Goal: Book appointment/travel/reservation

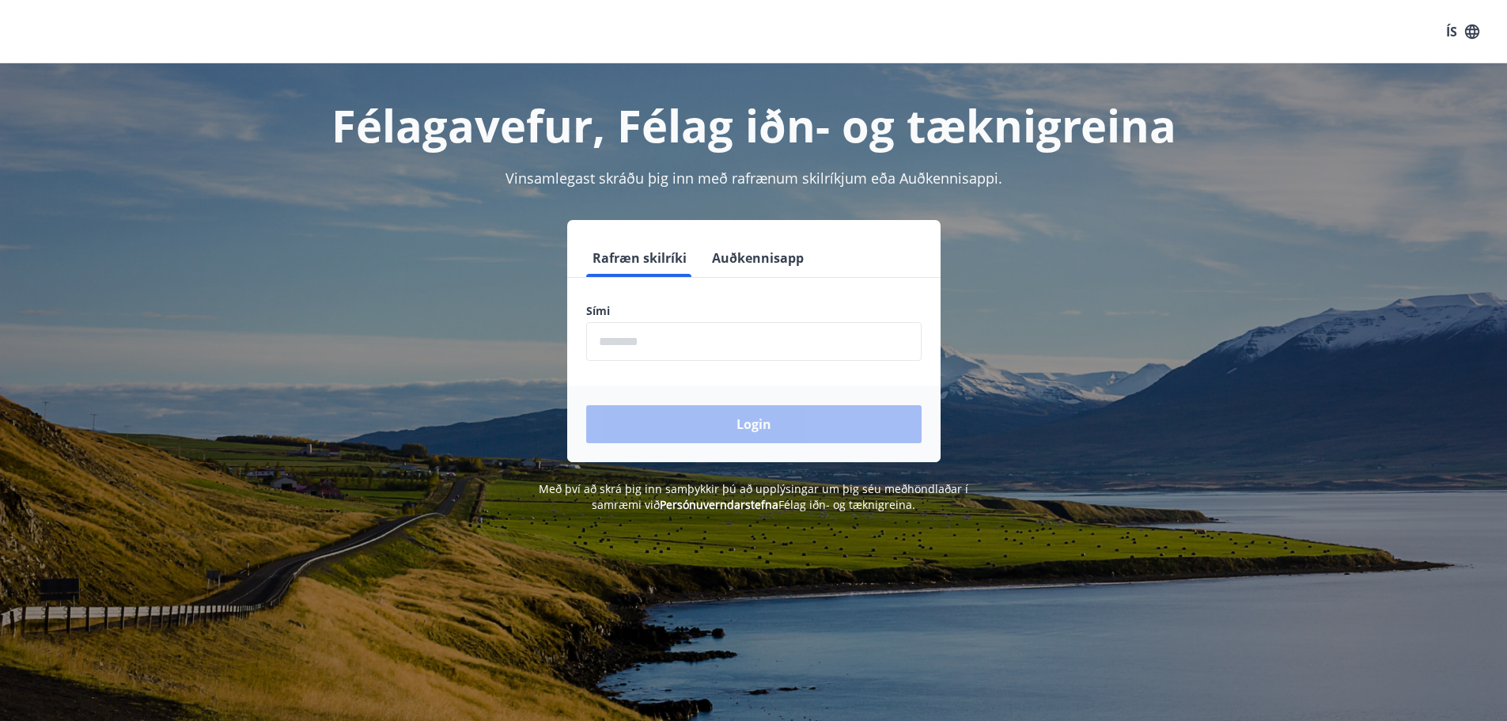
click at [700, 352] on input "phone" at bounding box center [753, 341] width 335 height 39
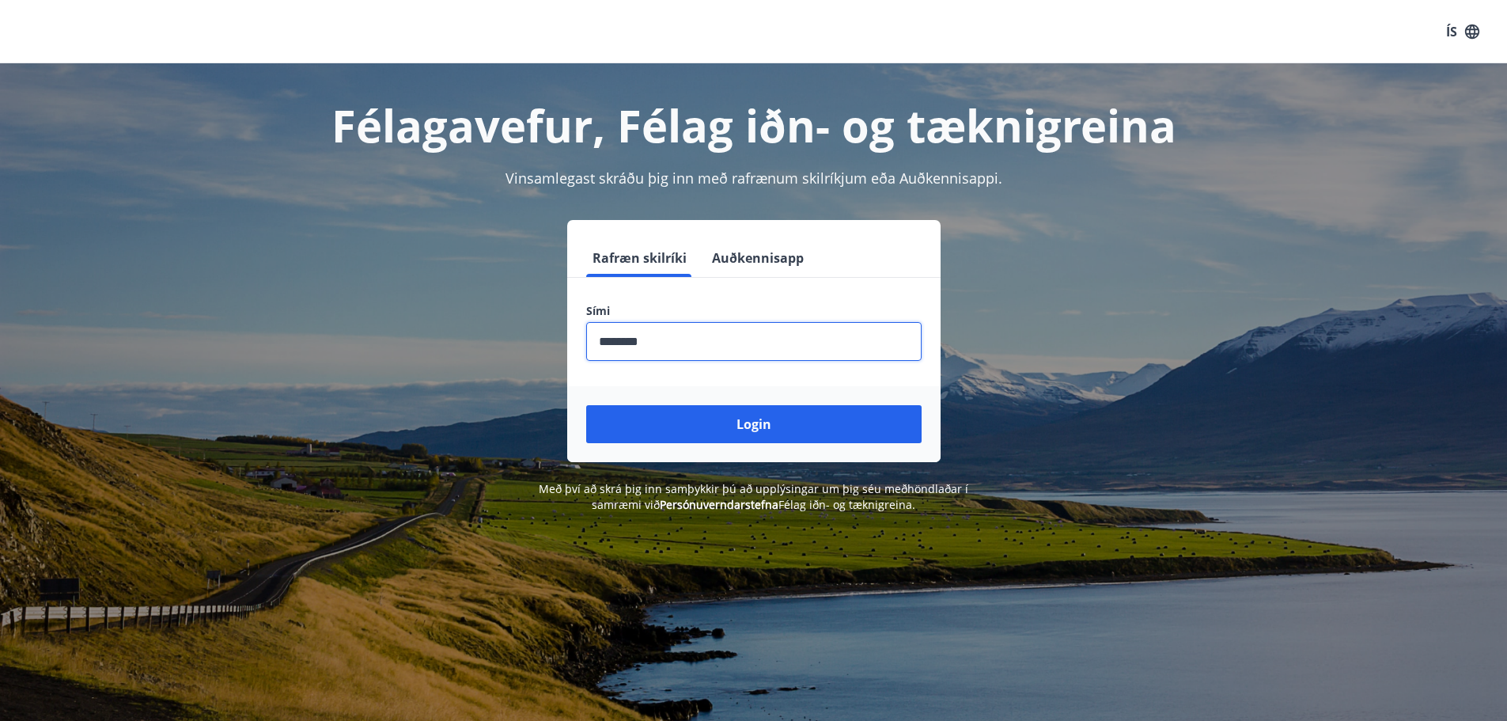
type input "********"
click at [586, 405] on button "Login" at bounding box center [753, 424] width 335 height 38
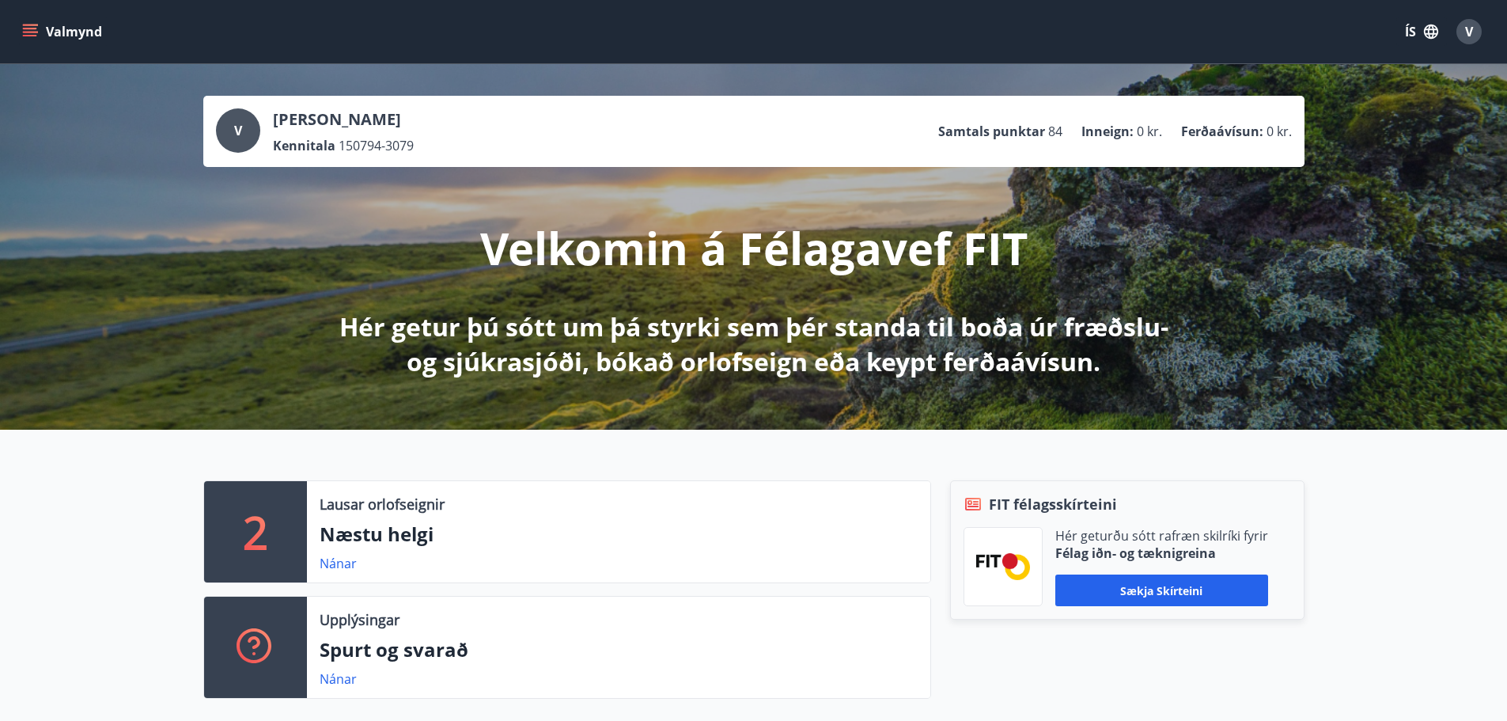
click at [40, 40] on button "Valmynd" at bounding box center [63, 31] width 89 height 28
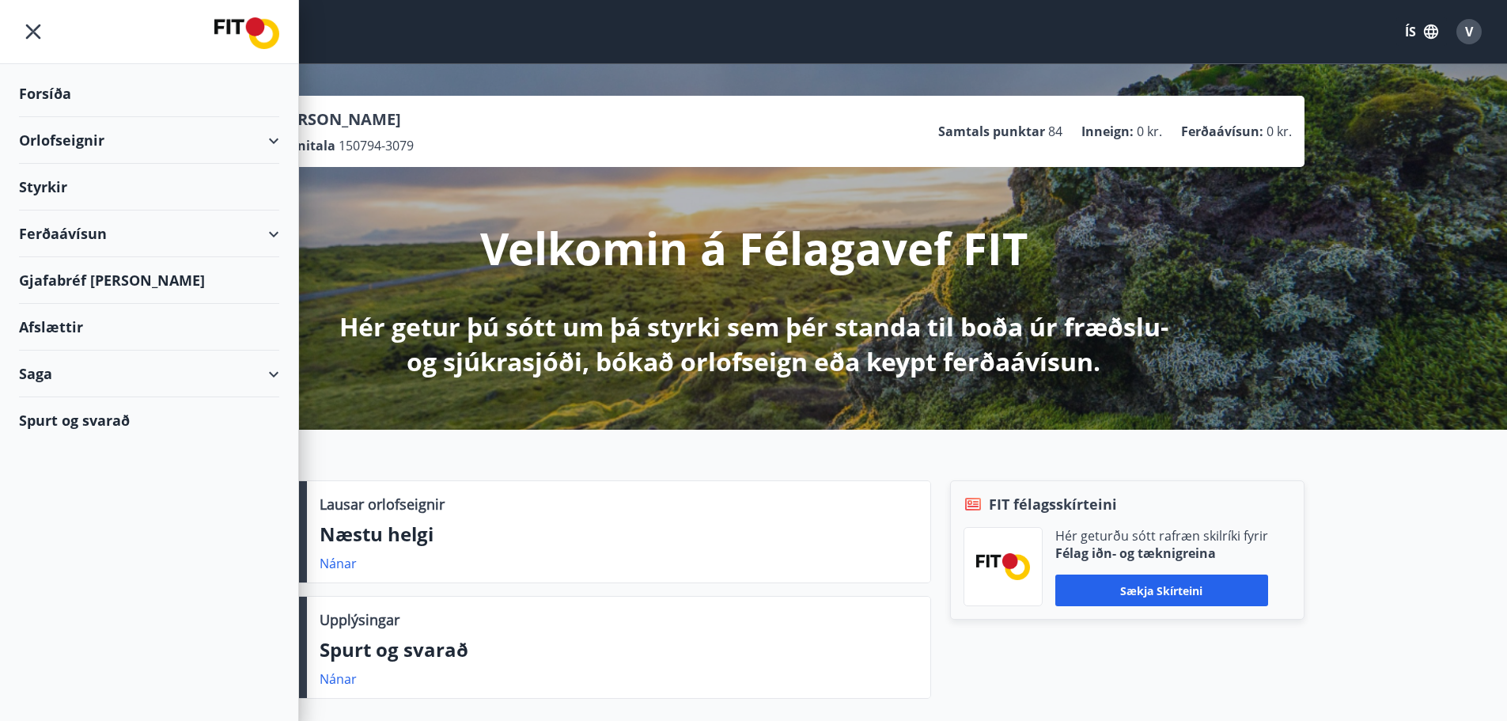
click at [67, 134] on div "Orlofseignir" at bounding box center [149, 140] width 260 height 47
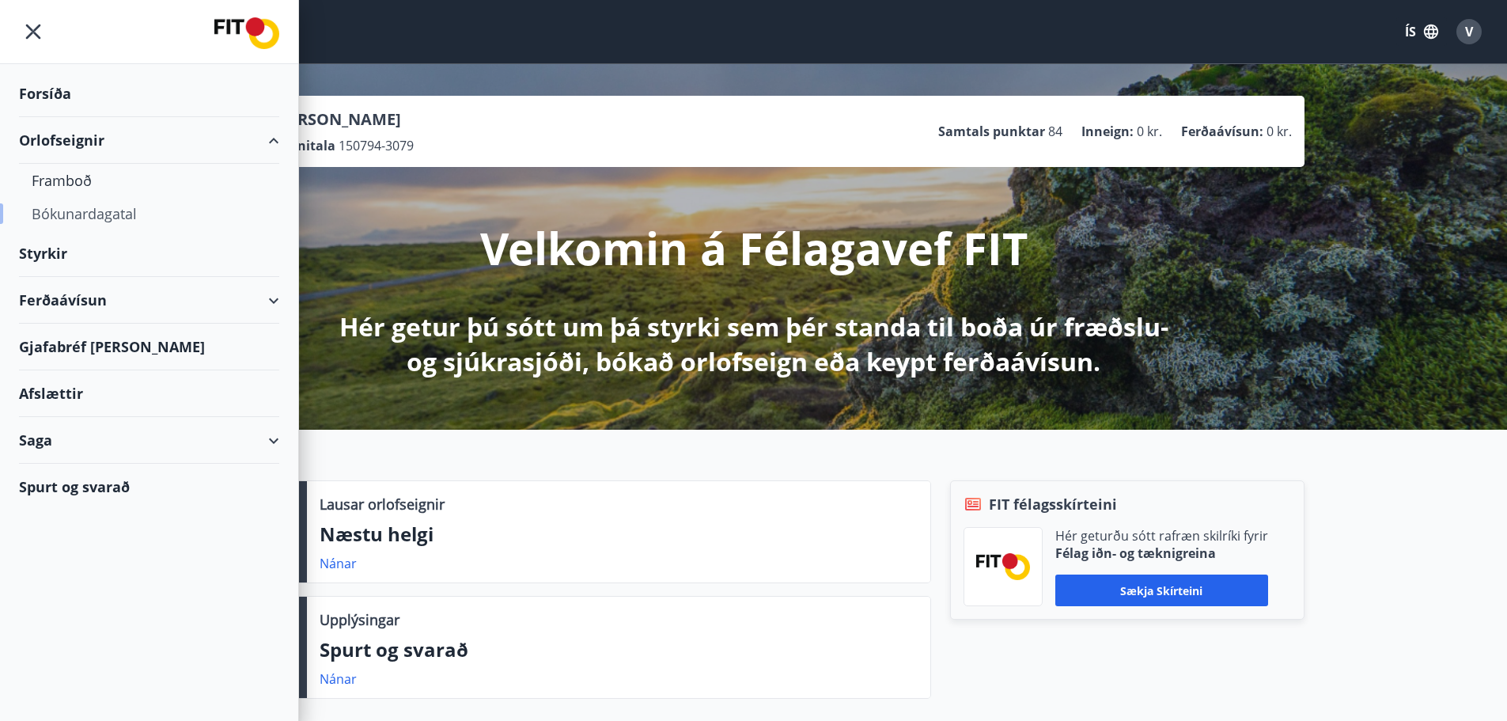
click at [93, 214] on div "Bókunardagatal" at bounding box center [149, 213] width 235 height 33
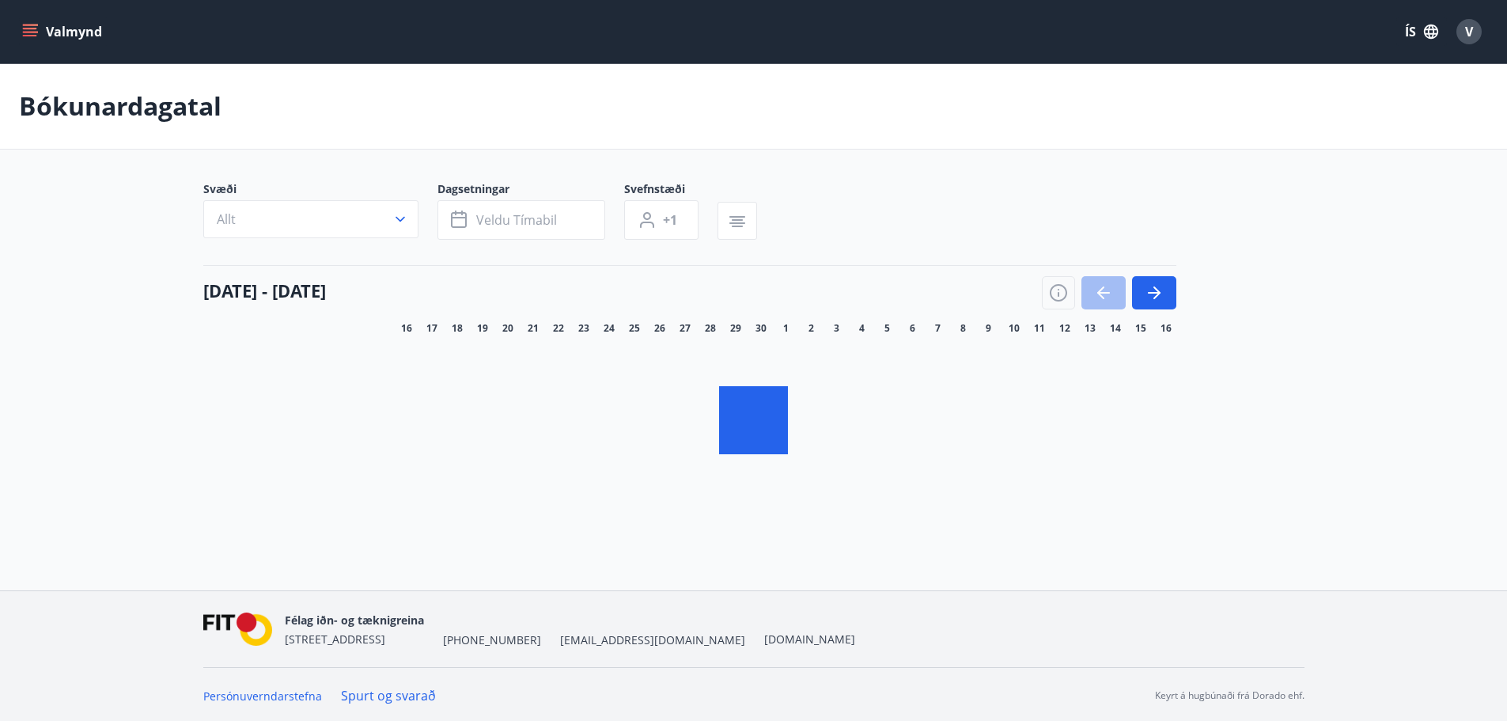
scroll to position [2, 0]
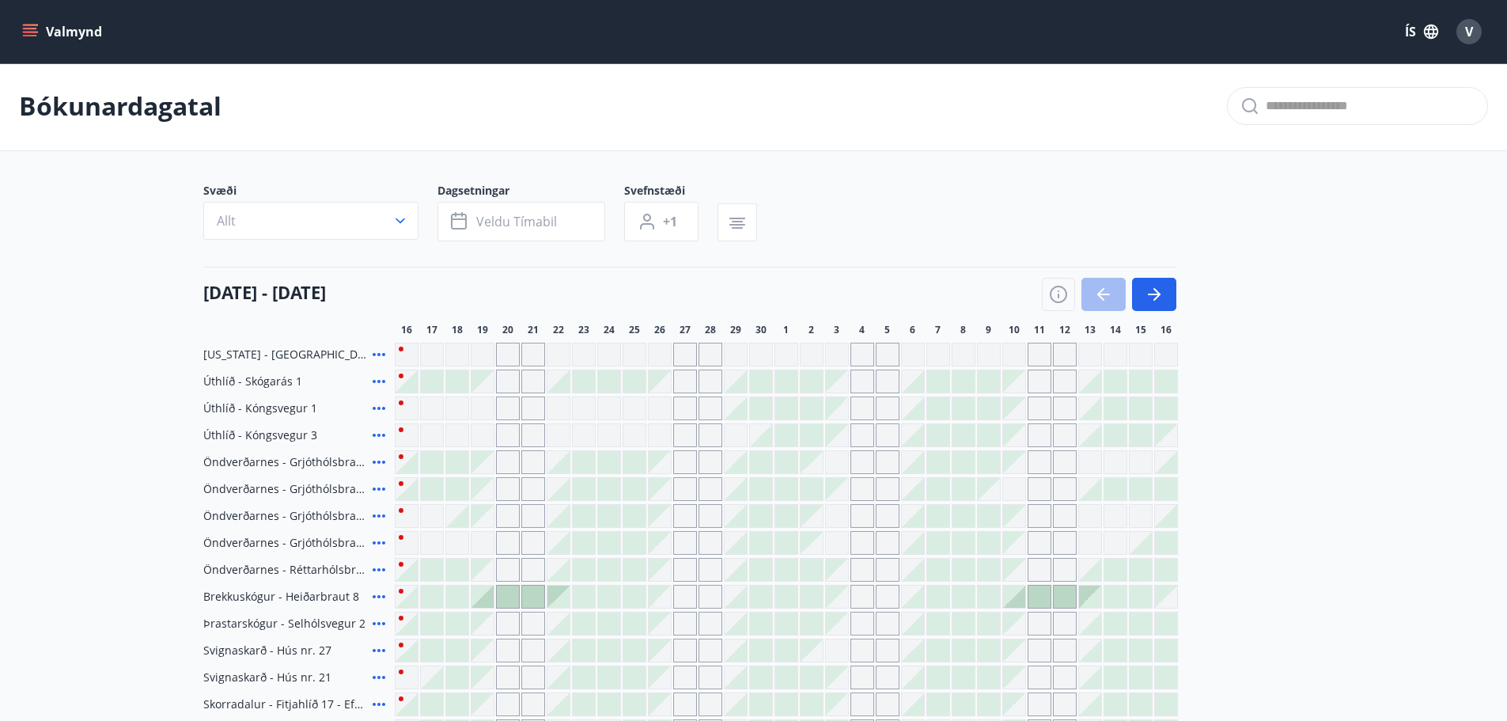
click at [361, 224] on button "Allt" at bounding box center [310, 221] width 215 height 38
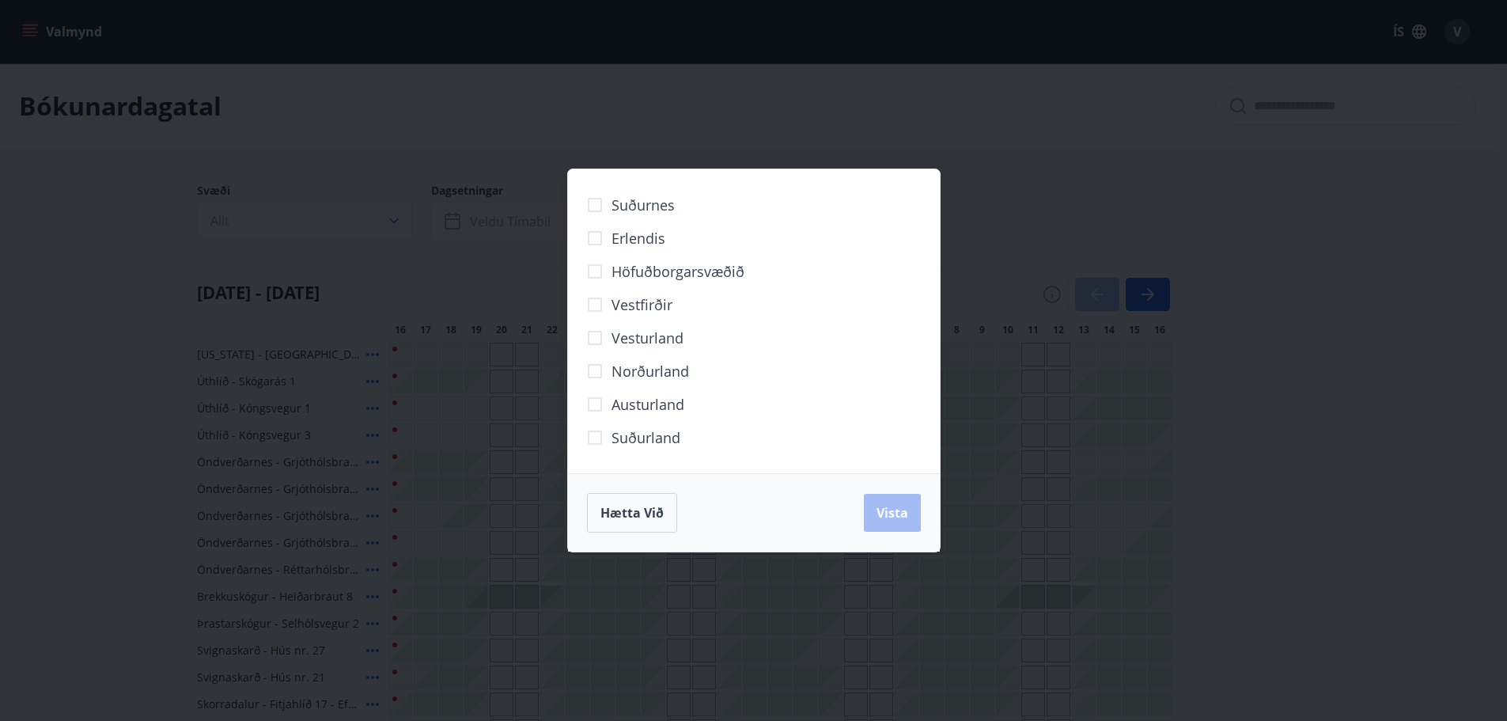
scroll to position [2, 0]
click at [645, 373] on span "Norðurland" at bounding box center [656, 371] width 78 height 21
click at [882, 505] on span "Vista" at bounding box center [898, 512] width 32 height 17
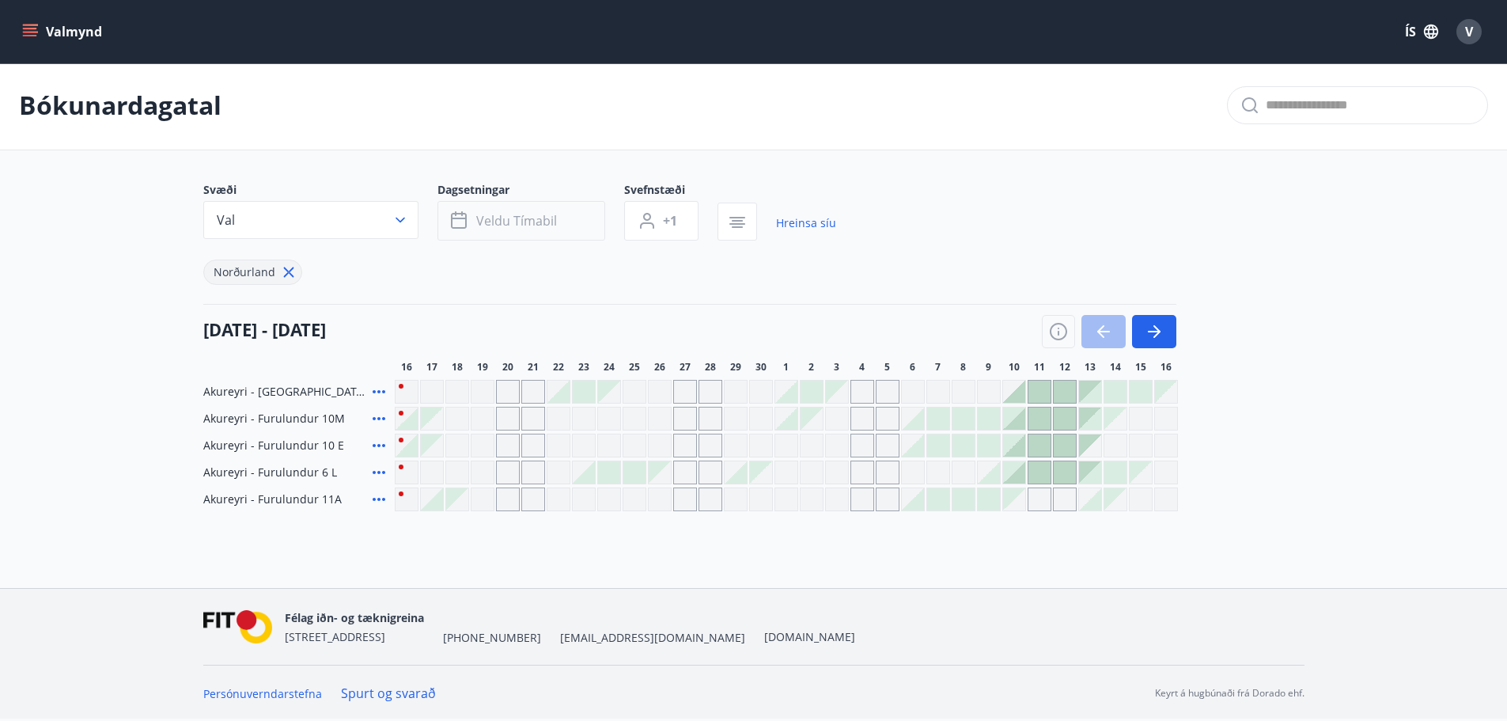
click at [512, 229] on span "Veldu tímabil" at bounding box center [516, 220] width 81 height 17
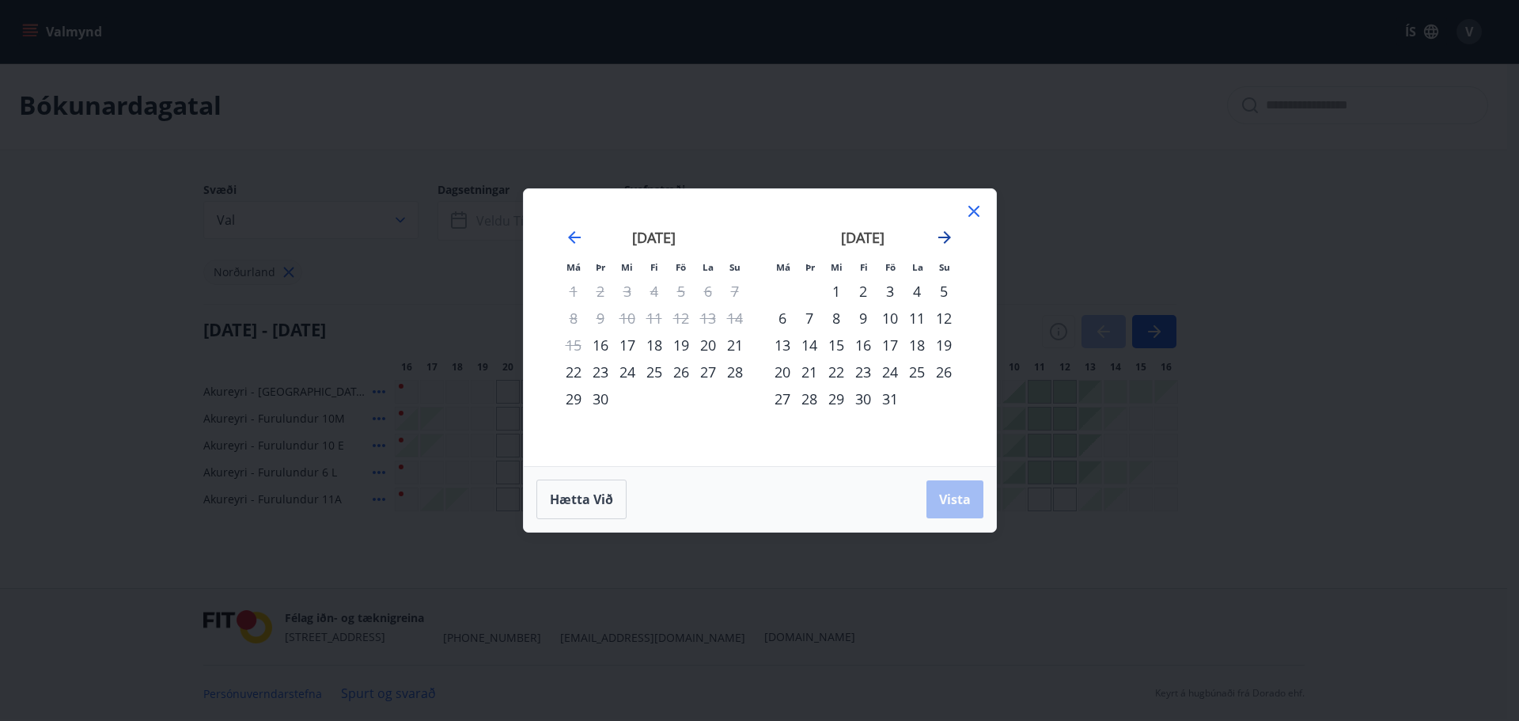
click at [947, 244] on icon "Move forward to switch to the next month." at bounding box center [944, 237] width 19 height 19
click at [873, 291] on div "1" at bounding box center [863, 291] width 27 height 27
click at [908, 399] on div "31" at bounding box center [916, 398] width 27 height 27
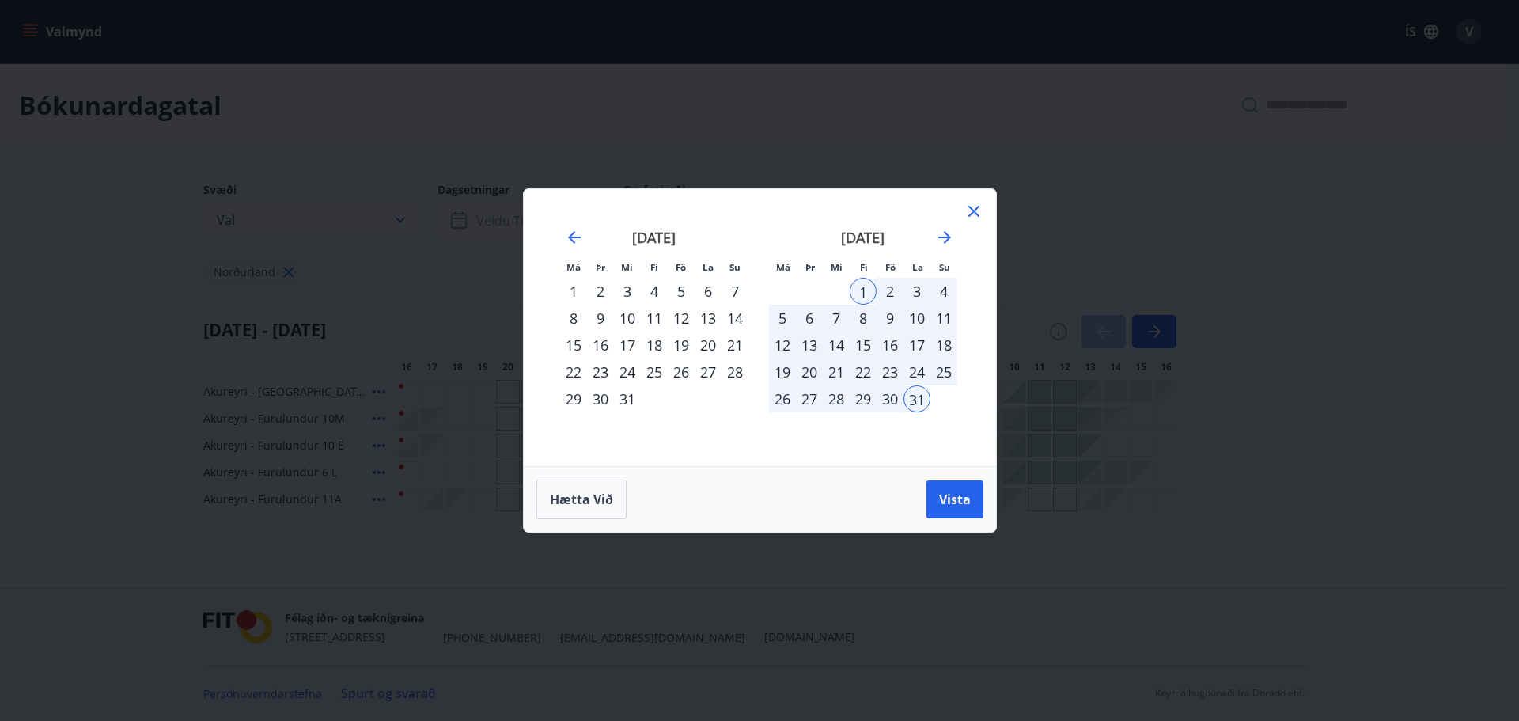
click at [948, 505] on span "Vista" at bounding box center [955, 498] width 32 height 17
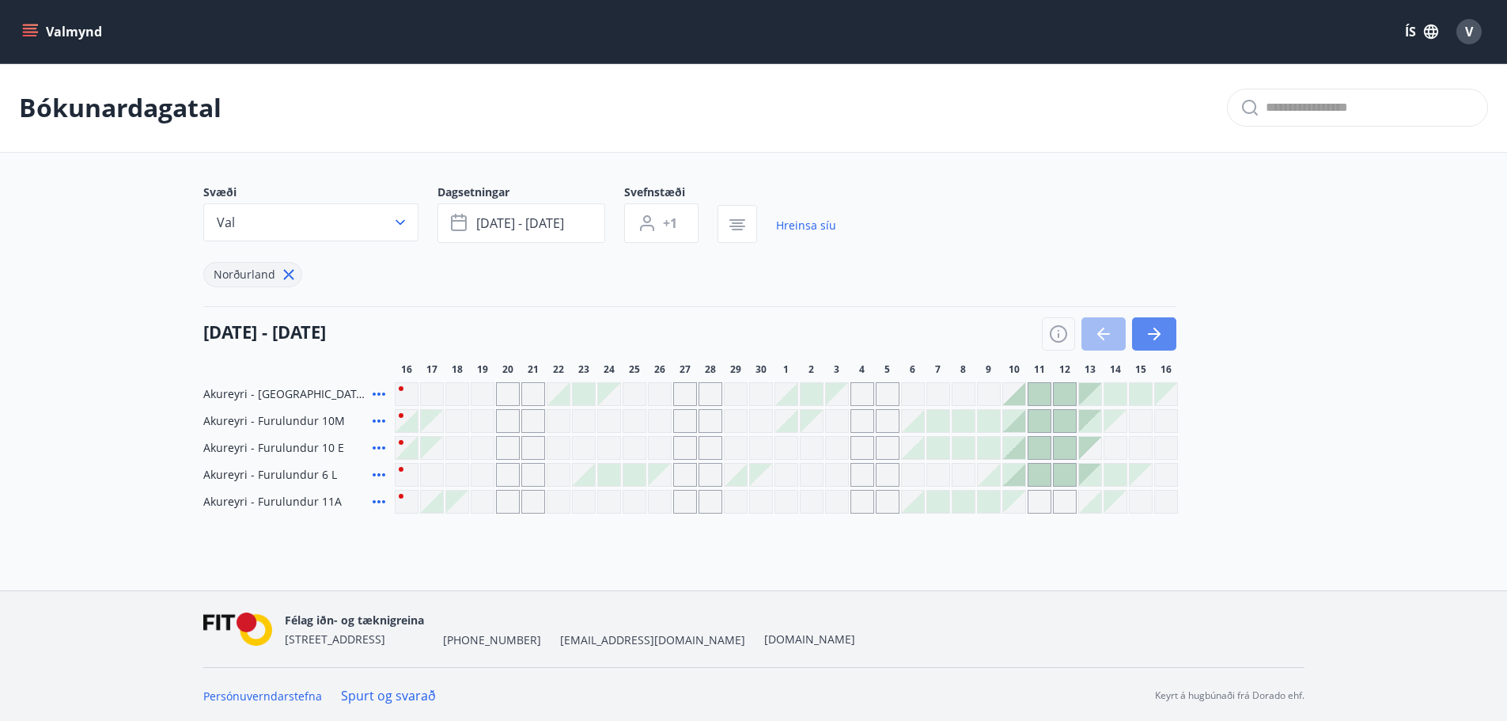
click at [1159, 332] on icon "button" at bounding box center [1154, 333] width 19 height 19
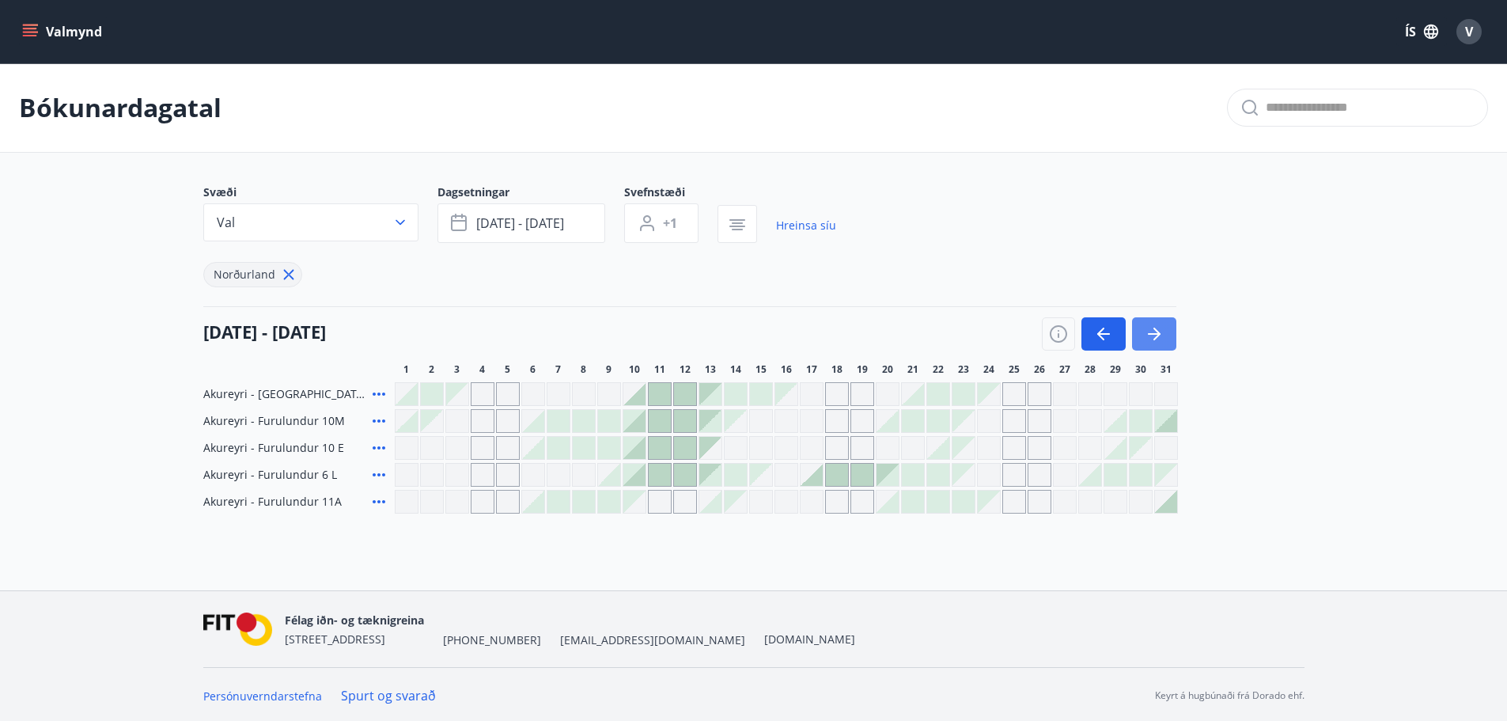
click at [1159, 333] on icon "button" at bounding box center [1156, 333] width 7 height 13
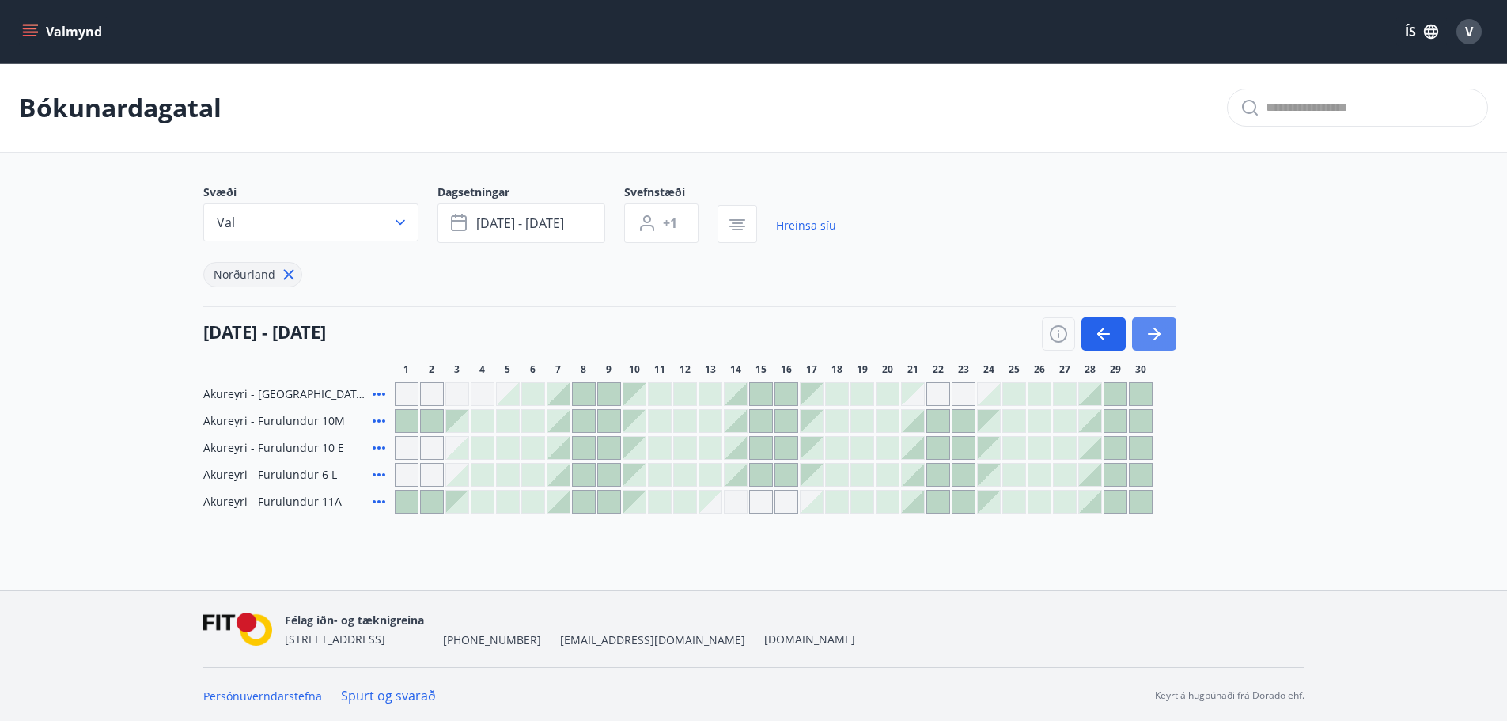
click at [1159, 333] on icon "button" at bounding box center [1156, 333] width 7 height 13
click at [1159, 334] on icon "button" at bounding box center [1156, 333] width 7 height 13
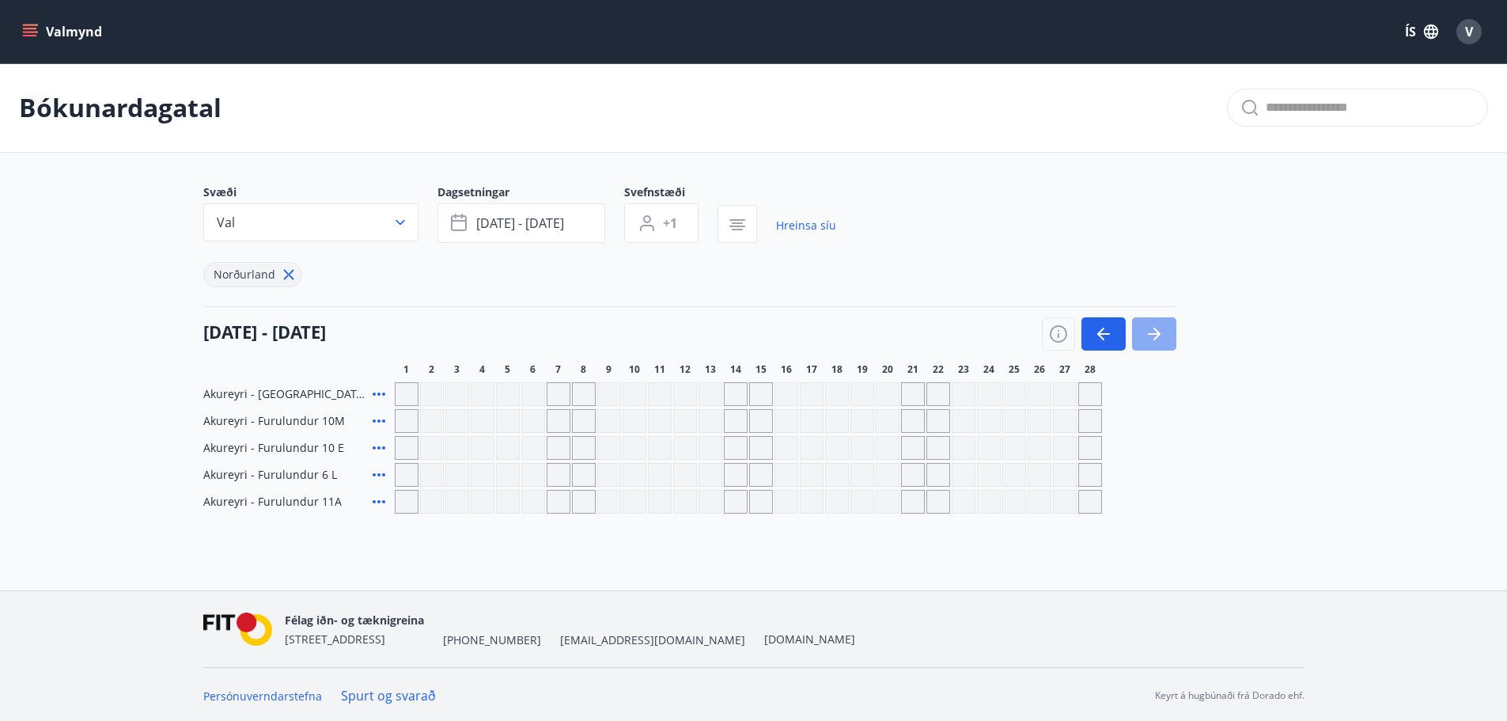
click at [1159, 334] on icon "button" at bounding box center [1156, 333] width 7 height 13
click at [1159, 335] on icon "button" at bounding box center [1156, 333] width 7 height 13
click at [1078, 335] on div at bounding box center [1109, 333] width 134 height 33
click at [1100, 335] on icon "button" at bounding box center [1103, 334] width 13 height 2
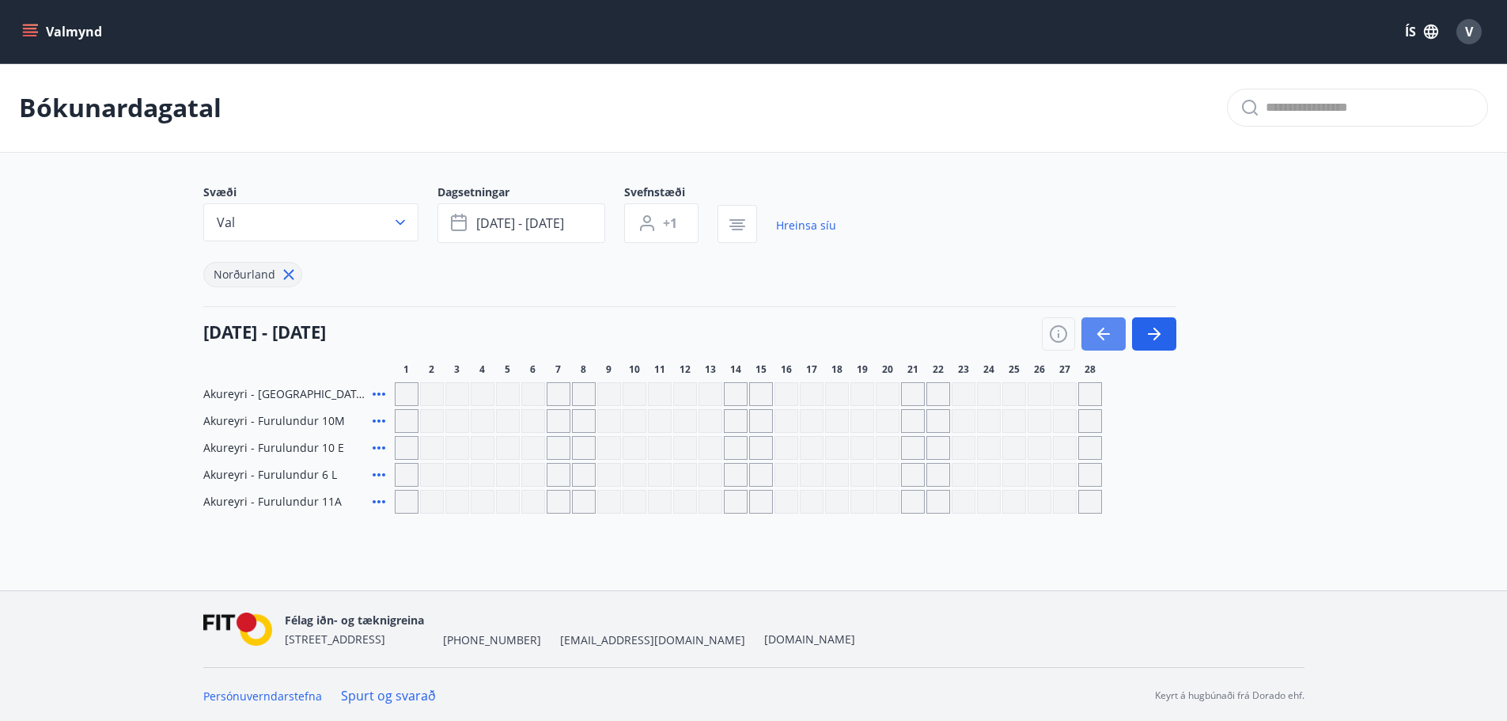
click at [1100, 335] on icon "button" at bounding box center [1103, 334] width 13 height 2
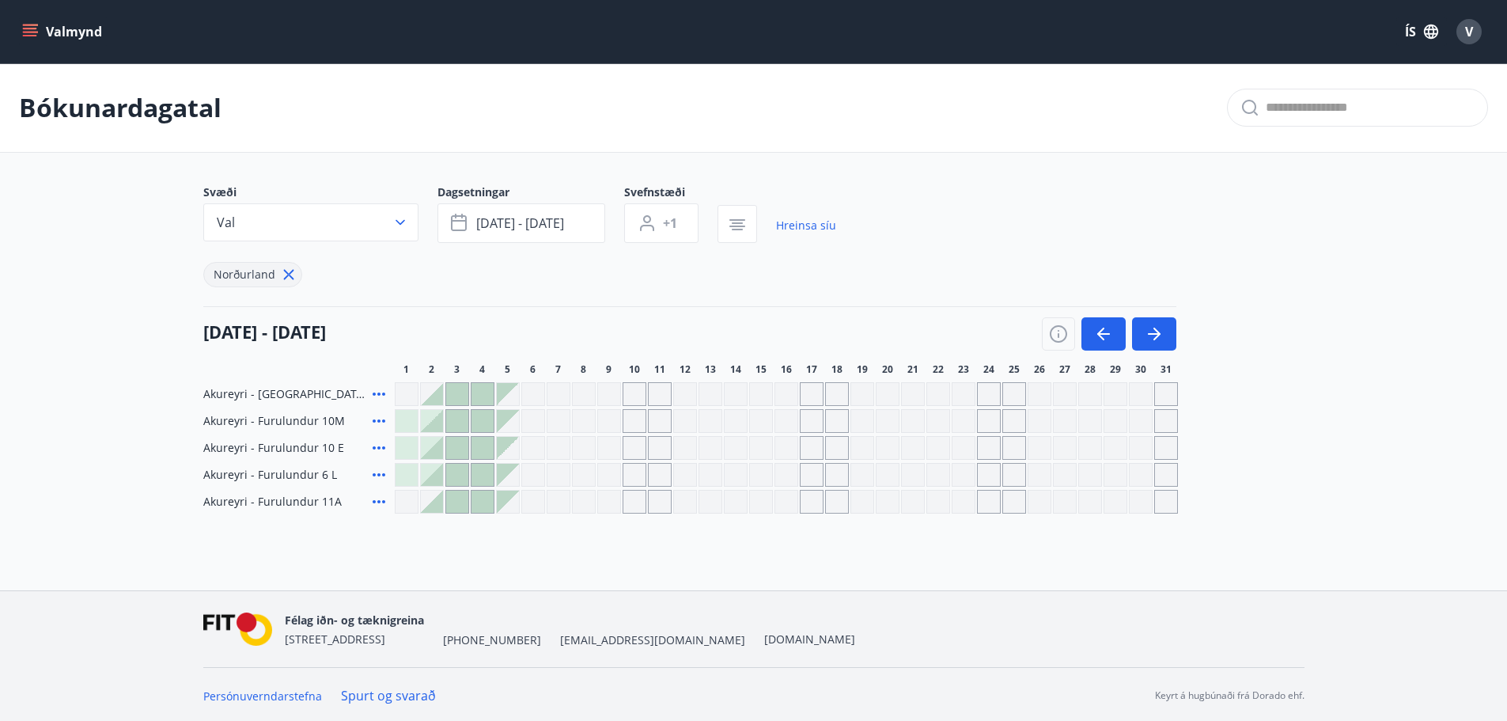
click at [636, 444] on div "Gráir dagar eru ekki bókanlegir" at bounding box center [635, 448] width 24 height 24
click at [539, 446] on div "Gráir dagar eru ekki bókanlegir" at bounding box center [533, 448] width 24 height 24
click at [631, 449] on div "Gráir dagar eru ekki bókanlegir" at bounding box center [635, 448] width 24 height 24
